Goal: Information Seeking & Learning: Understand process/instructions

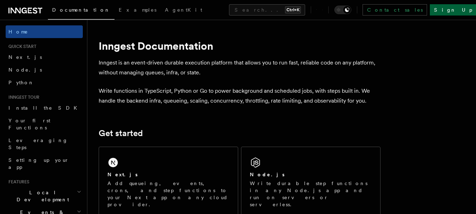
click at [468, 13] on link "Sign Up" at bounding box center [453, 9] width 47 height 11
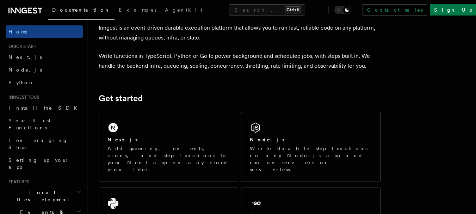
scroll to position [35, 0]
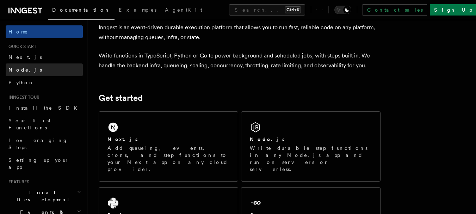
click at [41, 69] on link "Node.js" at bounding box center [44, 69] width 77 height 13
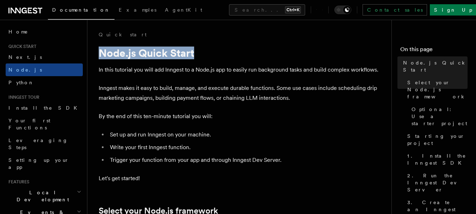
drag, startPoint x: 97, startPoint y: 55, endPoint x: 206, endPoint y: 54, distance: 109.6
click at [206, 54] on h1 "Node.js Quick Start" at bounding box center [240, 53] width 282 height 13
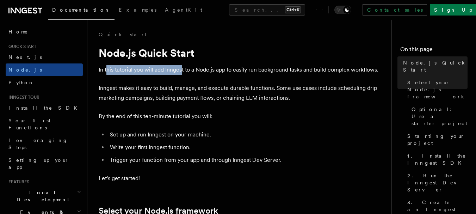
drag, startPoint x: 107, startPoint y: 71, endPoint x: 183, endPoint y: 73, distance: 75.4
click at [183, 73] on p "In this tutorial you will add Inngest to a Node.js app to easily run background…" at bounding box center [240, 70] width 282 height 10
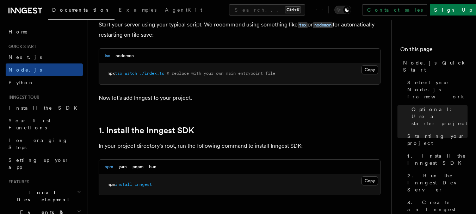
scroll to position [388, 0]
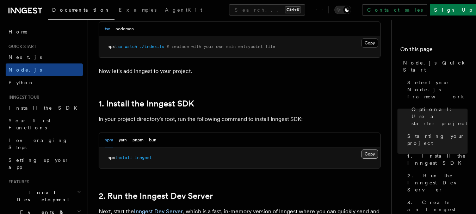
click at [366, 158] on button "Copy Copied" at bounding box center [369, 153] width 17 height 9
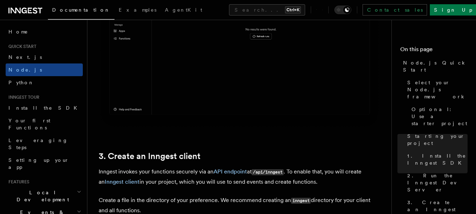
scroll to position [916, 0]
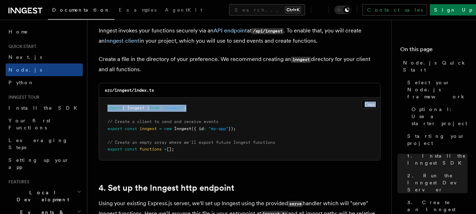
drag, startPoint x: 218, startPoint y: 111, endPoint x: 191, endPoint y: 118, distance: 28.1
click at [155, 97] on div "src/inngest/index.ts Copy Copied import { Inngest } from "inngest" ; // Create …" at bounding box center [240, 122] width 282 height 78
click at [236, 116] on pre "import { Inngest } from "inngest" ; // Create a client to send and receive even…" at bounding box center [239, 129] width 281 height 62
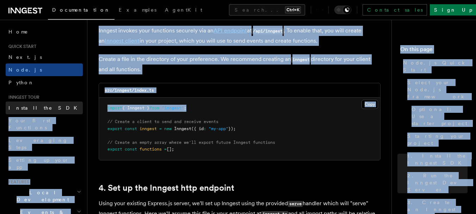
drag, startPoint x: 208, startPoint y: 107, endPoint x: 75, endPoint y: 107, distance: 132.8
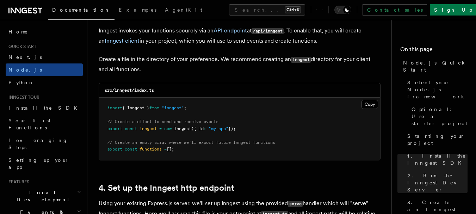
click at [151, 130] on span "inngest" at bounding box center [148, 128] width 17 height 5
drag, startPoint x: 202, startPoint y: 110, endPoint x: 106, endPoint y: 112, distance: 95.8
click at [106, 112] on pre "import { Inngest } from "inngest" ; // Create a client to send and receive even…" at bounding box center [239, 129] width 281 height 62
drag, startPoint x: 105, startPoint y: 109, endPoint x: 218, endPoint y: 107, distance: 113.8
click at [218, 107] on pre "import { Inngest } from "inngest" ; // Create a client to send and receive even…" at bounding box center [239, 129] width 281 height 62
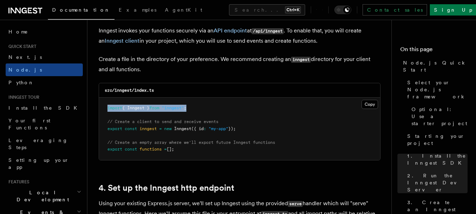
copy span "import { Inngest } from "inngest" ;"
drag, startPoint x: 108, startPoint y: 121, endPoint x: 258, endPoint y: 152, distance: 152.5
click at [258, 152] on pre "import { Inngest } from "inngest" ; // Create a client to send and receive even…" at bounding box center [239, 129] width 281 height 62
copy code "// Create a client to send and receive events export const inngest = new Innges…"
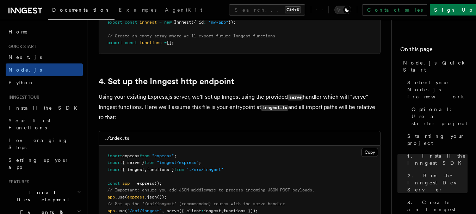
scroll to position [1057, 0]
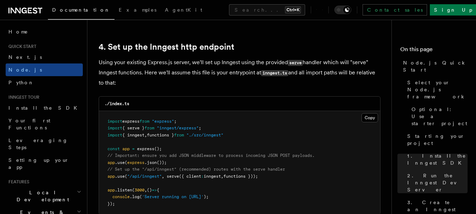
drag, startPoint x: 102, startPoint y: 178, endPoint x: 279, endPoint y: 178, distance: 176.9
click at [279, 178] on pre "import express from "express" ; import { serve } from "inngest/express" ; impor…" at bounding box center [239, 163] width 281 height 104
copy span "app .use ( "/api/inngest" , serve ({ client : inngest , functions }));"
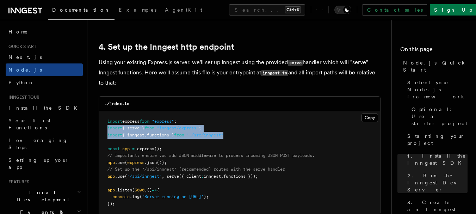
drag, startPoint x: 105, startPoint y: 128, endPoint x: 250, endPoint y: 132, distance: 145.2
click at [250, 132] on pre "import express from "express" ; import { serve } from "inngest/express" ; impor…" at bounding box center [239, 163] width 281 height 104
copy code "import { serve } from "inngest/express" ; import { inngest , functions } from "…"
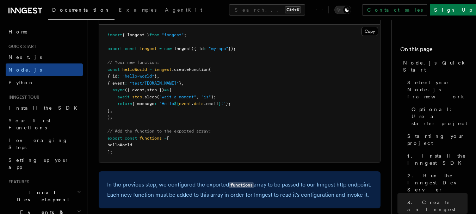
scroll to position [1374, 0]
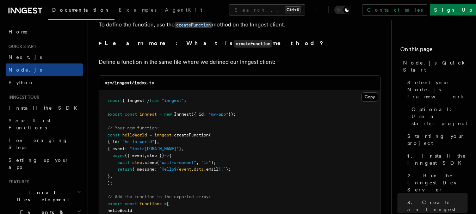
click at [369, 106] on pre "import { Inngest } from "inngest" ; export const inngest = new Inngest ({ id : …" at bounding box center [239, 159] width 281 height 138
